Goal: Task Accomplishment & Management: Manage account settings

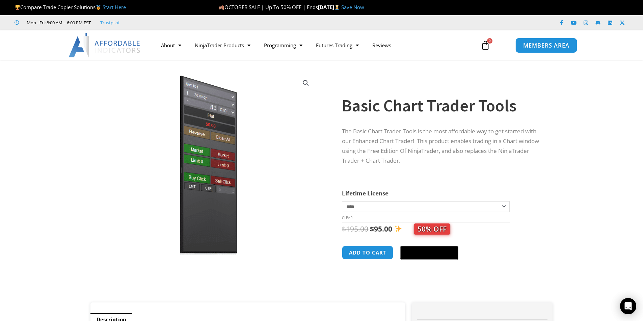
click at [562, 51] on link "MEMBERS AREA" at bounding box center [547, 44] width 62 height 15
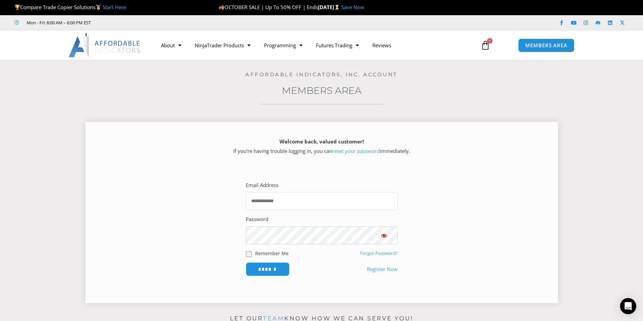
click at [281, 201] on input "Email Address" at bounding box center [322, 201] width 152 height 18
type input "**********"
click at [261, 270] on input "******" at bounding box center [268, 269] width 46 height 15
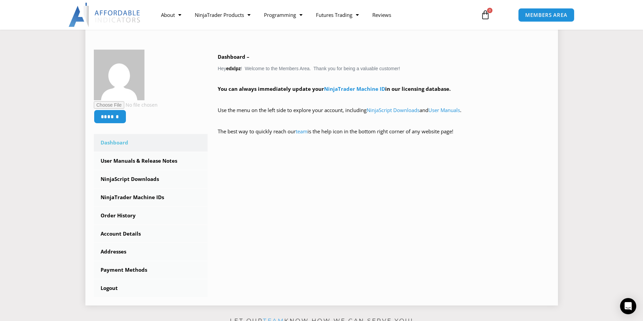
scroll to position [101, 0]
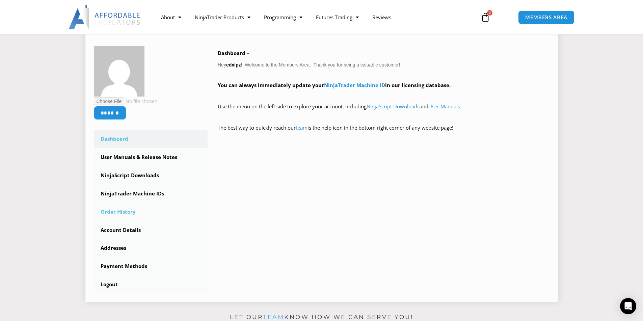
click at [128, 212] on link "Order History" at bounding box center [151, 212] width 114 height 18
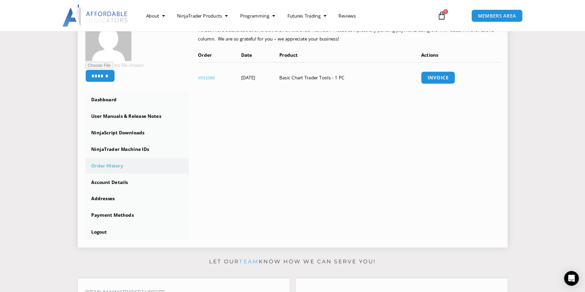
scroll to position [124, 0]
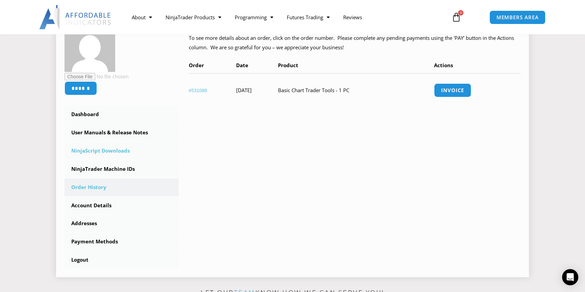
click at [105, 156] on link "NinjaScript Downloads" at bounding box center [122, 151] width 114 height 18
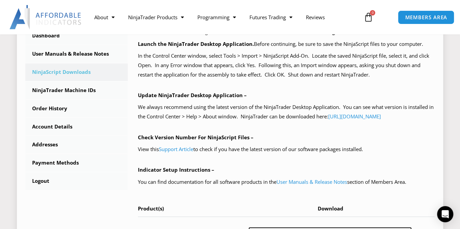
scroll to position [207, 0]
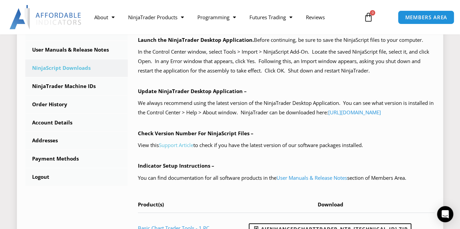
click at [188, 149] on link "Support Article" at bounding box center [176, 145] width 34 height 7
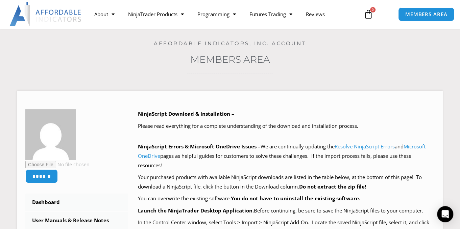
scroll to position [0, 0]
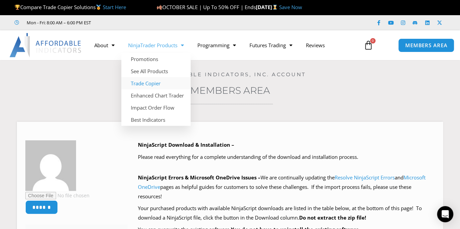
click at [155, 82] on link "Trade Copier" at bounding box center [155, 83] width 69 height 12
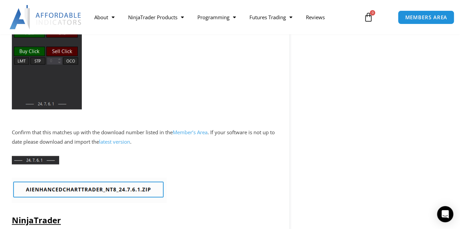
scroll to position [539, 0]
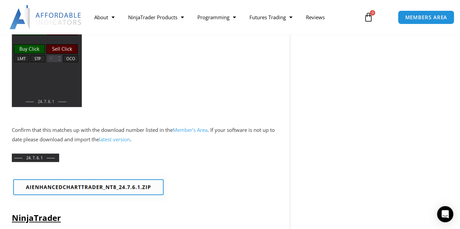
click at [80, 198] on img at bounding box center [89, 188] width 155 height 25
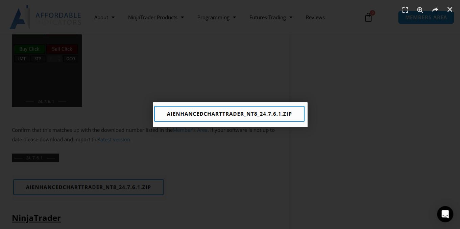
click at [217, 143] on div "1 / 1" at bounding box center [230, 115] width 412 height 182
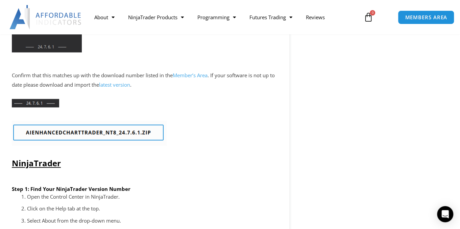
scroll to position [579, 0]
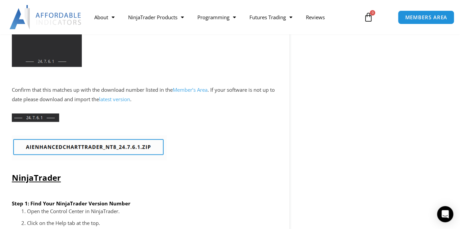
click at [127, 103] on link "latest version" at bounding box center [114, 99] width 31 height 7
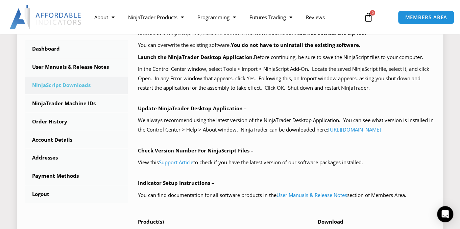
scroll to position [209, 0]
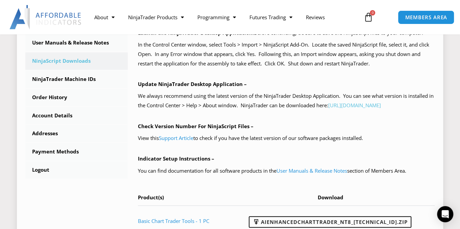
click at [328, 109] on link "[URL][DOMAIN_NAME]" at bounding box center [354, 105] width 53 height 7
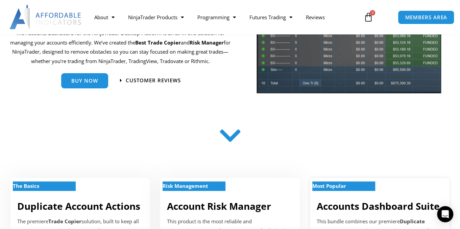
scroll to position [185, 0]
